Goal: Task Accomplishment & Management: Complete application form

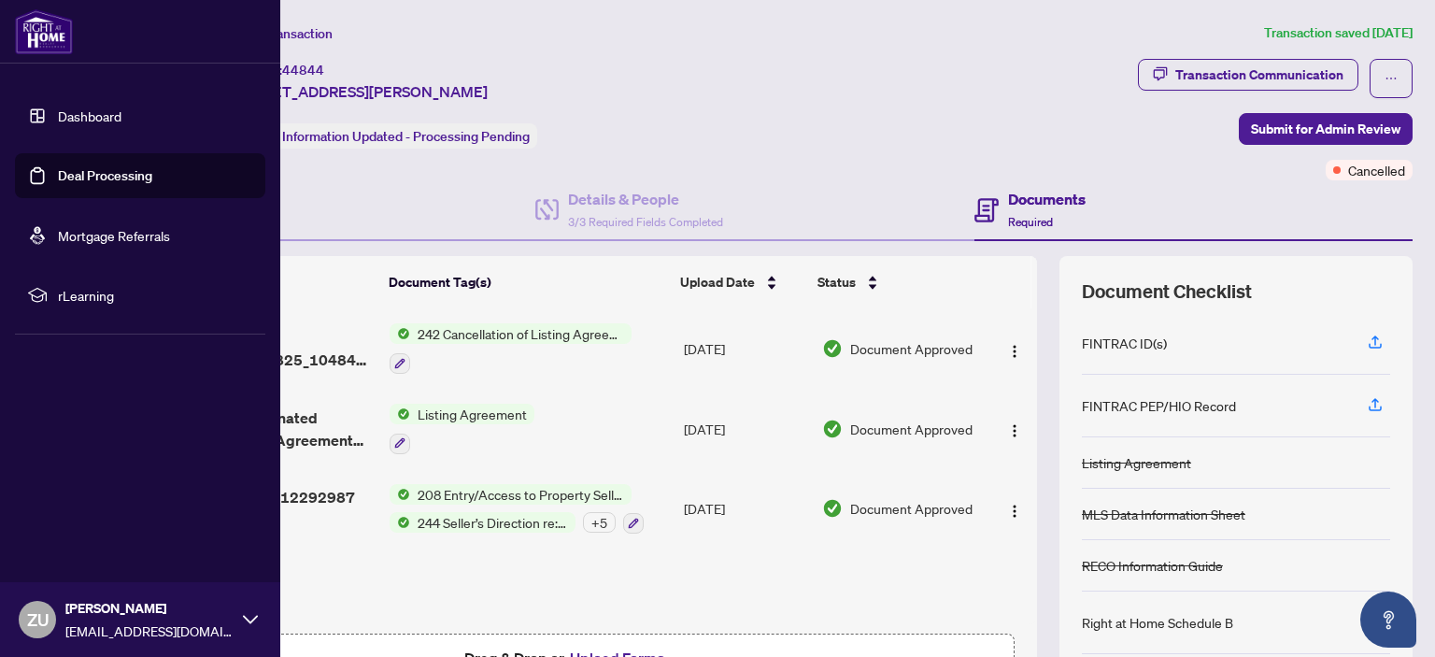
click at [121, 115] on link "Dashboard" at bounding box center [90, 115] width 64 height 17
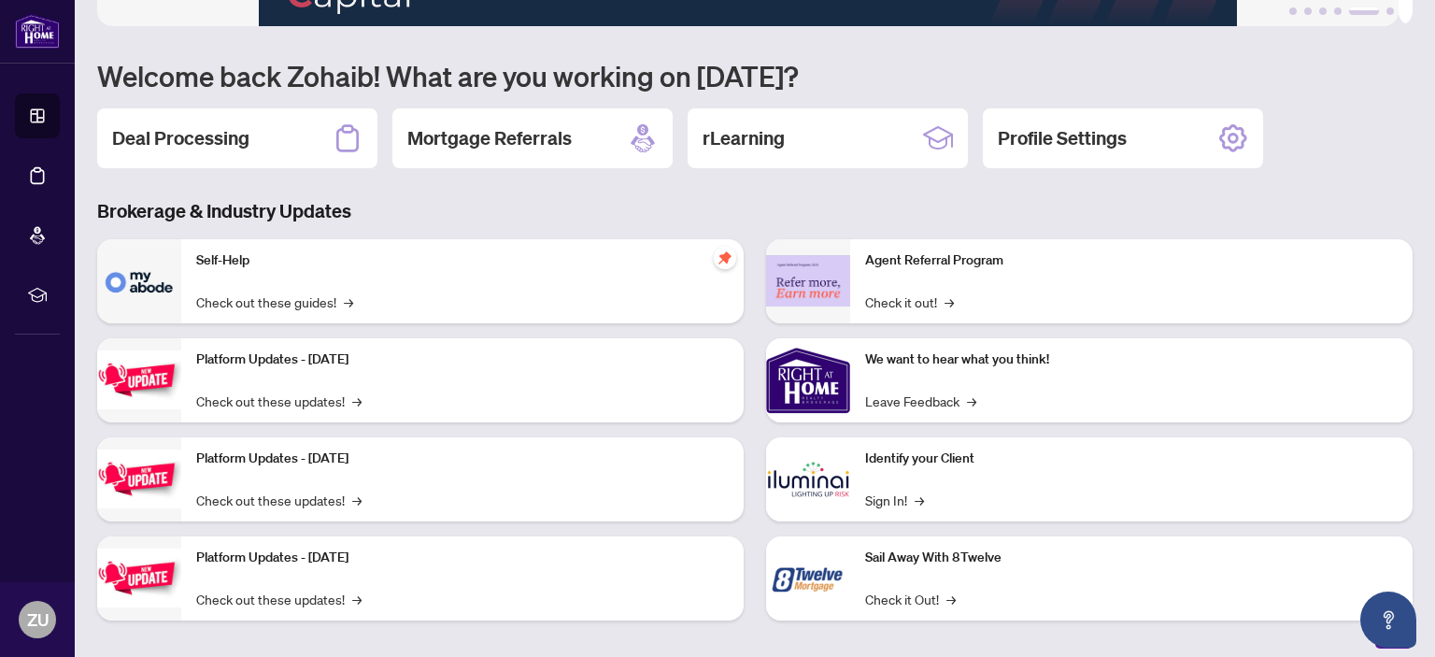
scroll to position [149, 0]
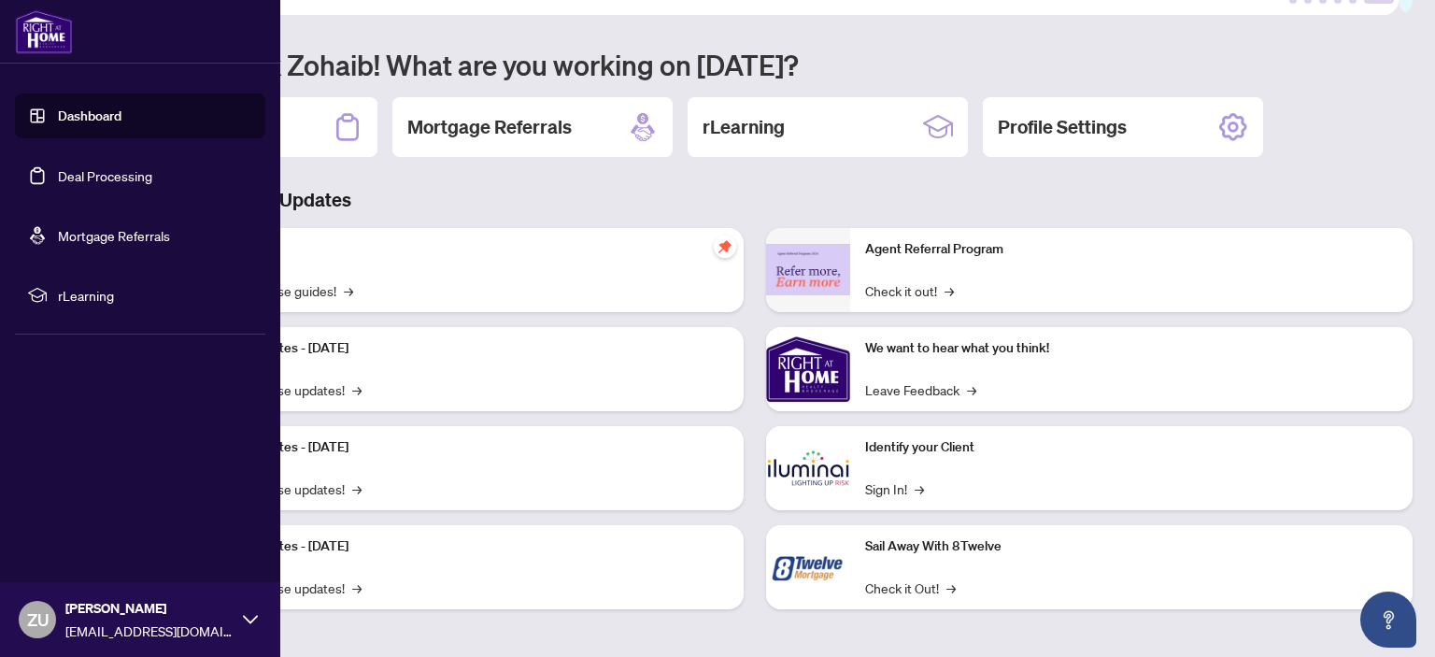
click at [107, 183] on link "Deal Processing" at bounding box center [105, 175] width 94 height 17
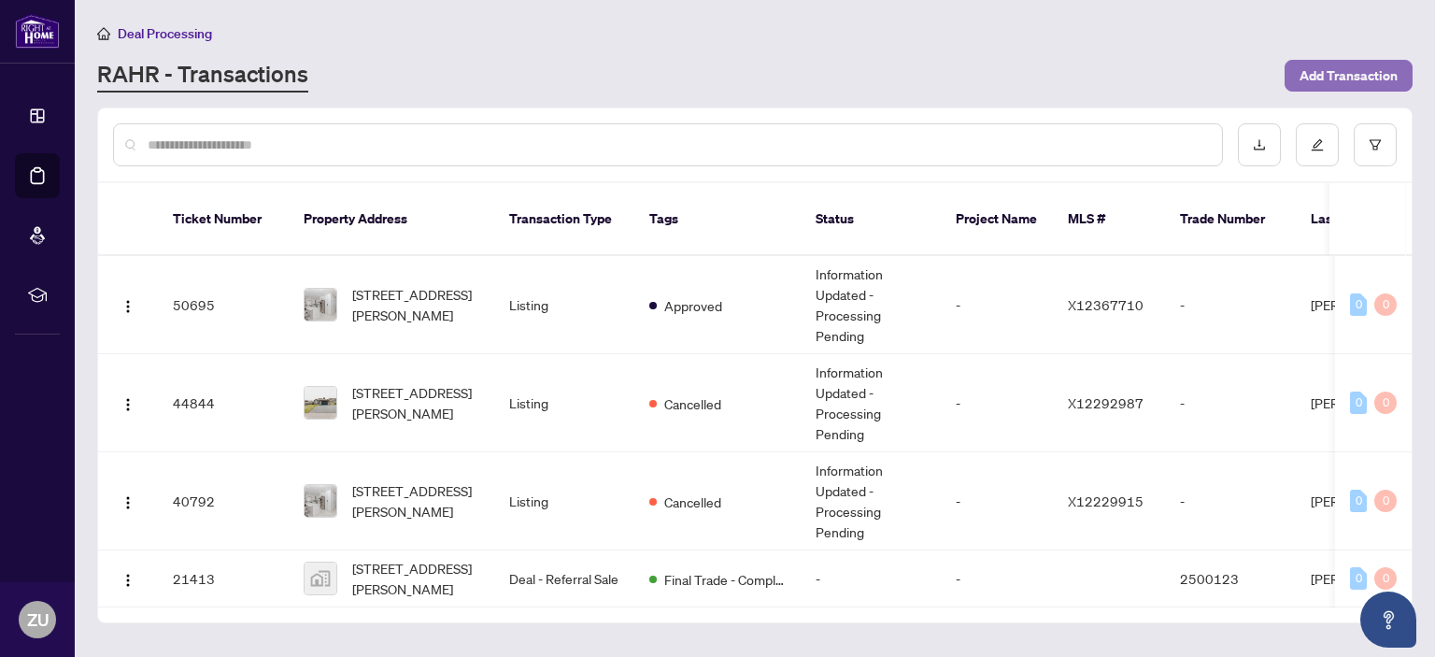
click at [1298, 75] on button "Add Transaction" at bounding box center [1349, 76] width 128 height 32
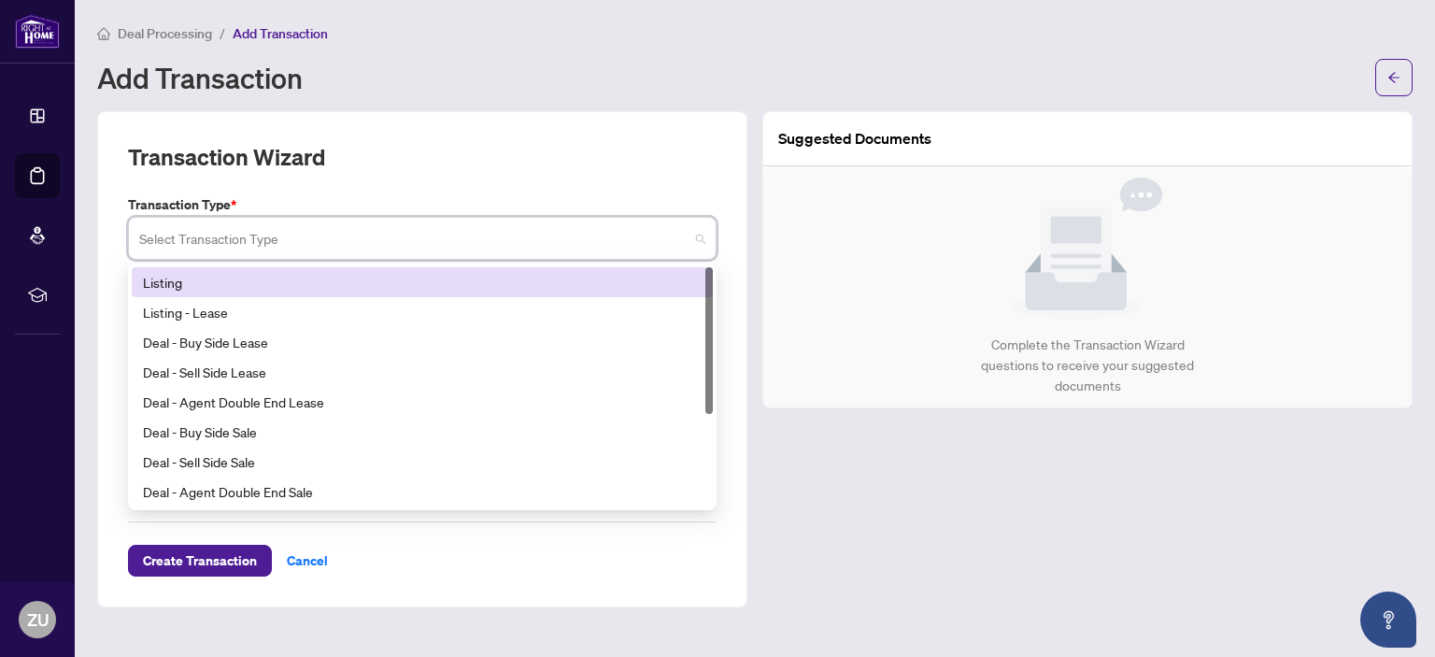
click at [533, 231] on input "search" at bounding box center [413, 240] width 549 height 41
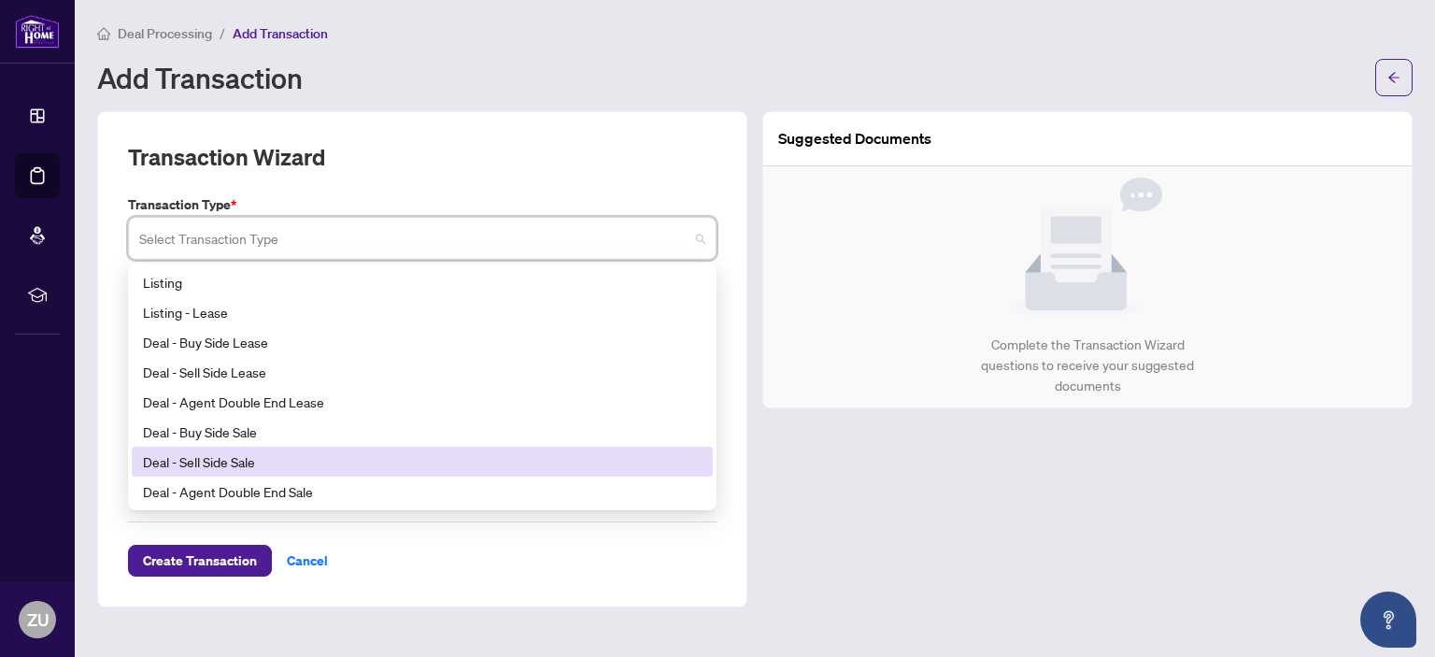
click at [522, 462] on div "Deal - Sell Side Sale" at bounding box center [422, 461] width 559 height 21
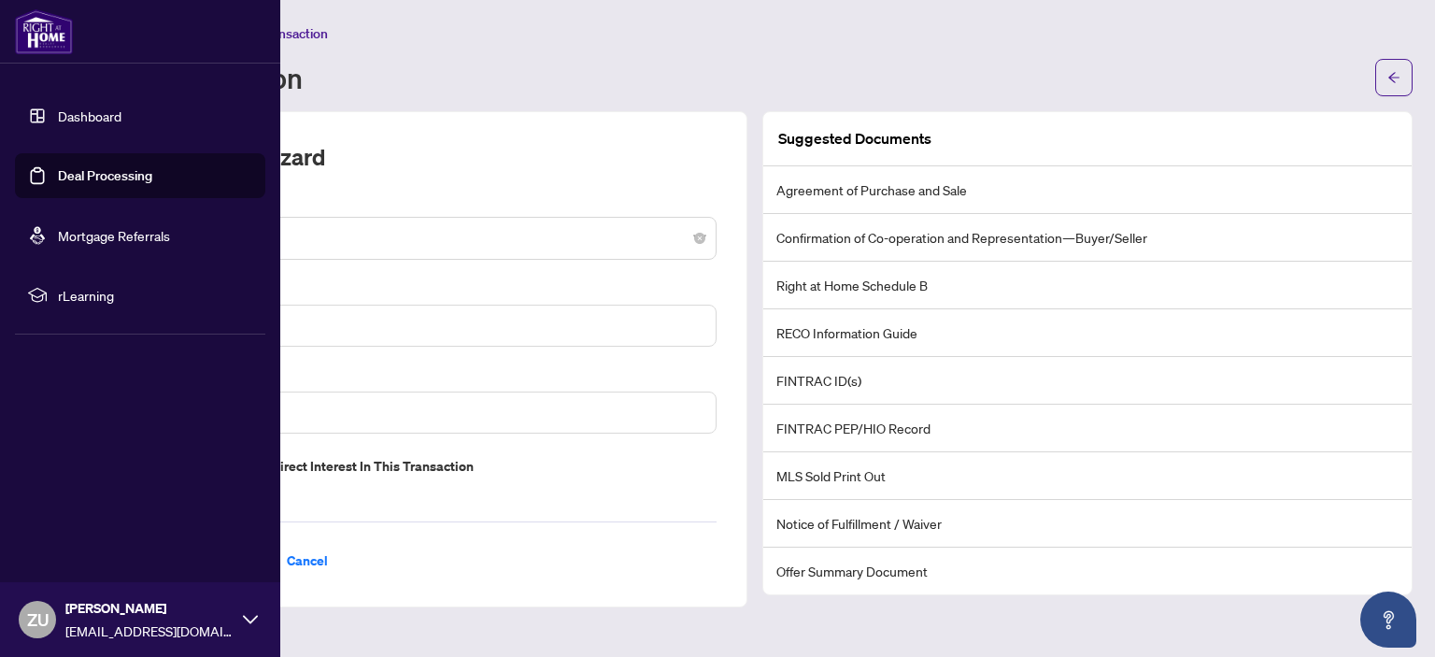
click at [105, 173] on link "Deal Processing" at bounding box center [105, 175] width 94 height 17
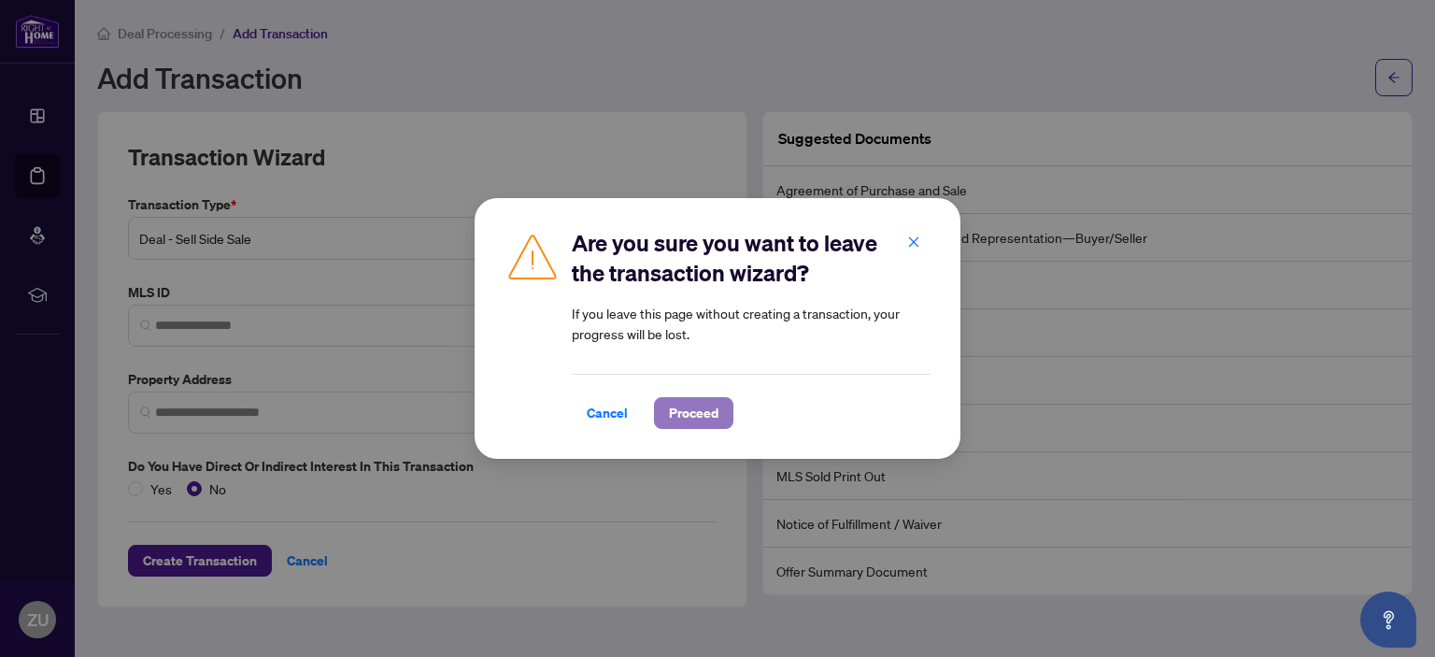
click at [675, 419] on span "Proceed" at bounding box center [694, 413] width 50 height 30
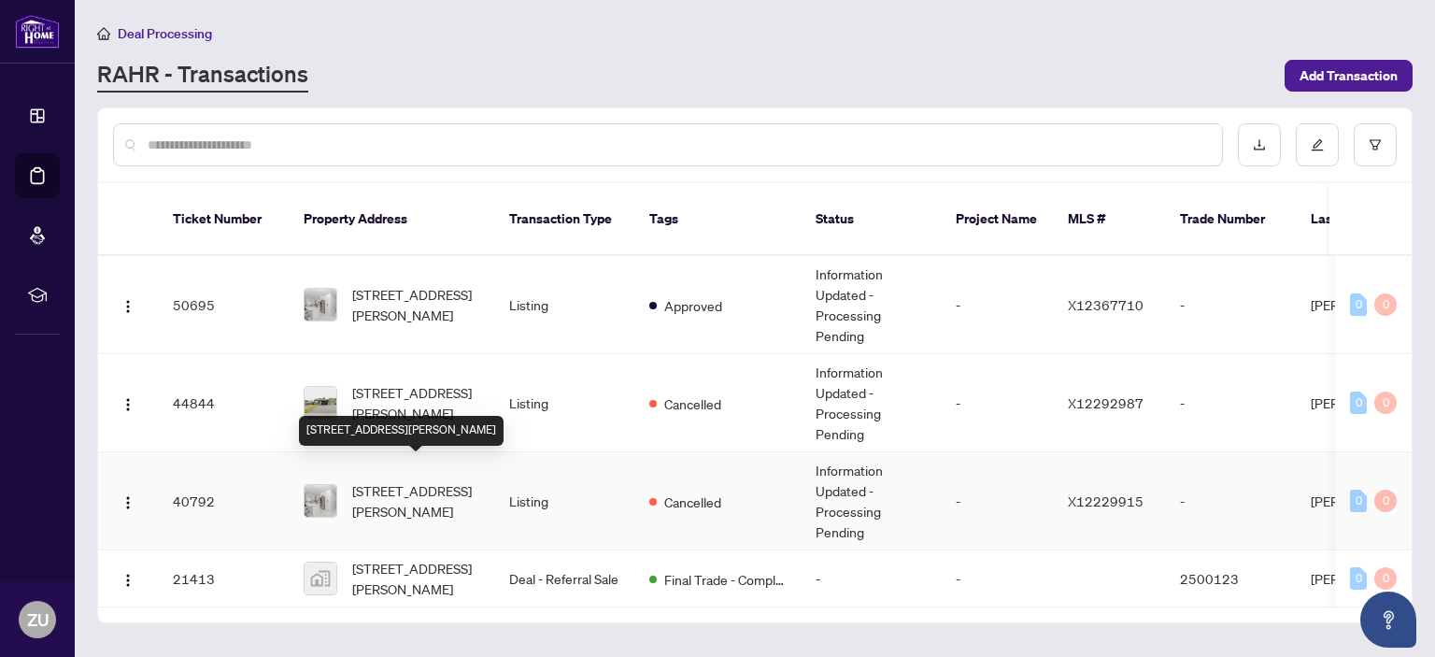
click at [419, 481] on span "[STREET_ADDRESS][PERSON_NAME]" at bounding box center [415, 500] width 127 height 41
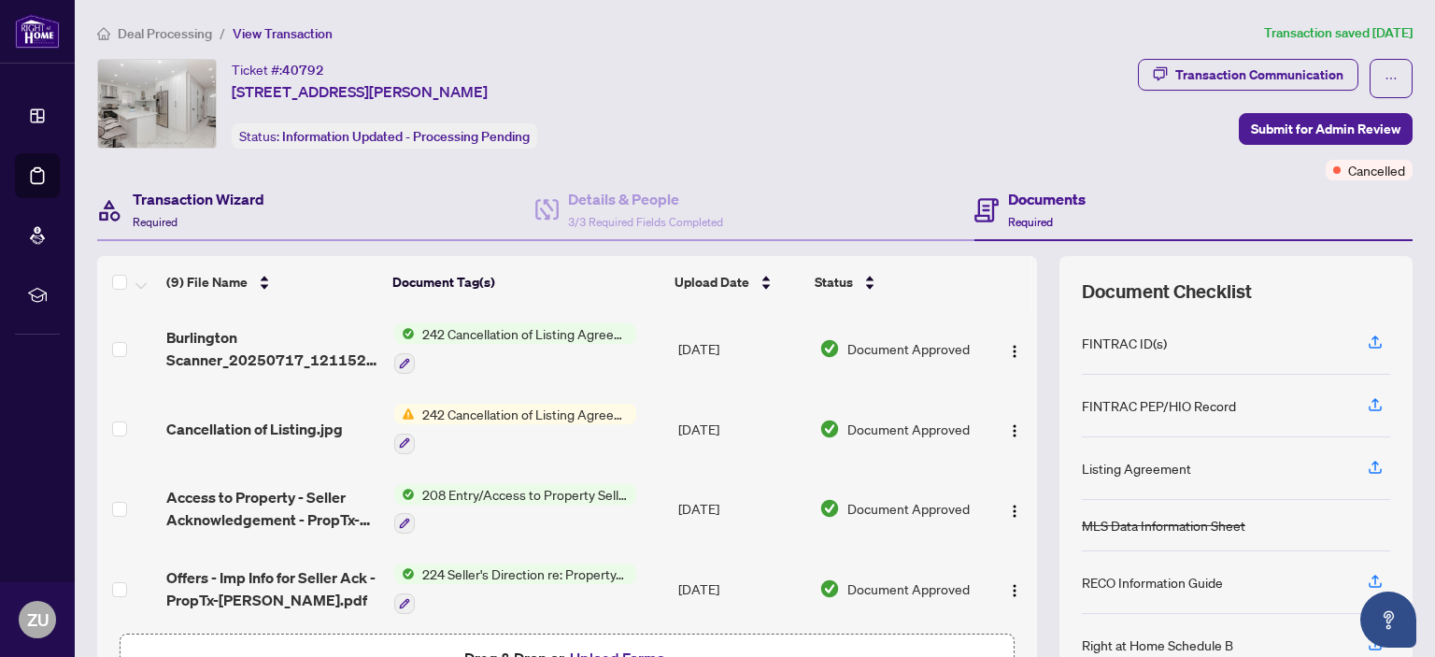
click at [254, 206] on h4 "Transaction Wizard" at bounding box center [199, 199] width 132 height 22
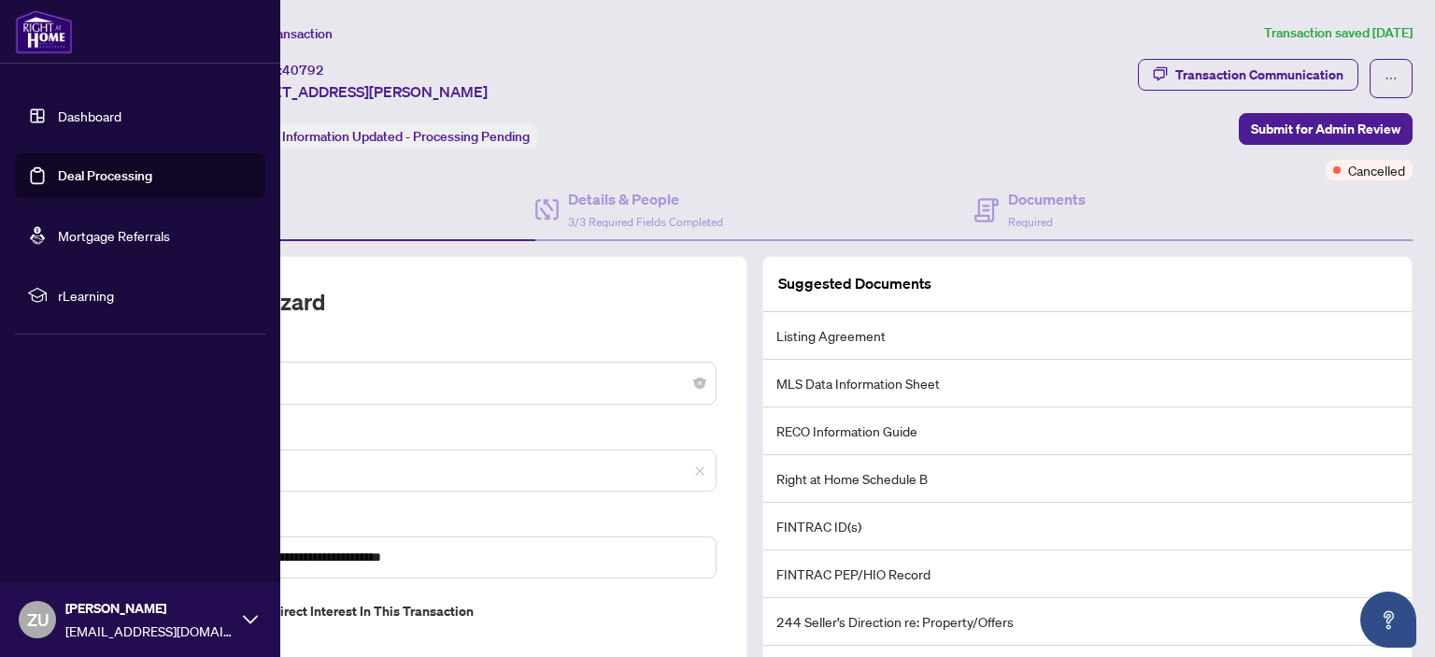
click at [87, 115] on link "Dashboard" at bounding box center [90, 115] width 64 height 17
